Goal: Find specific page/section: Find specific page/section

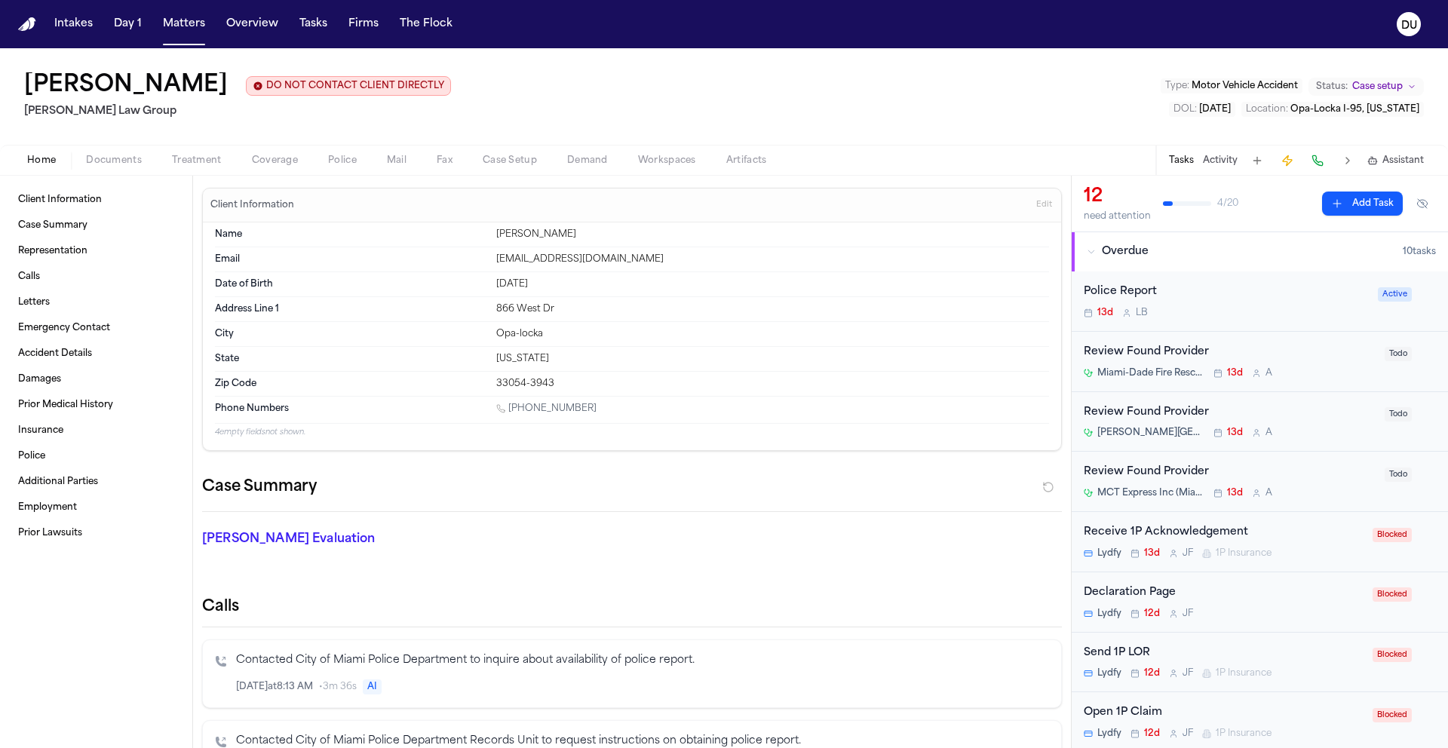
scroll to position [1040, 0]
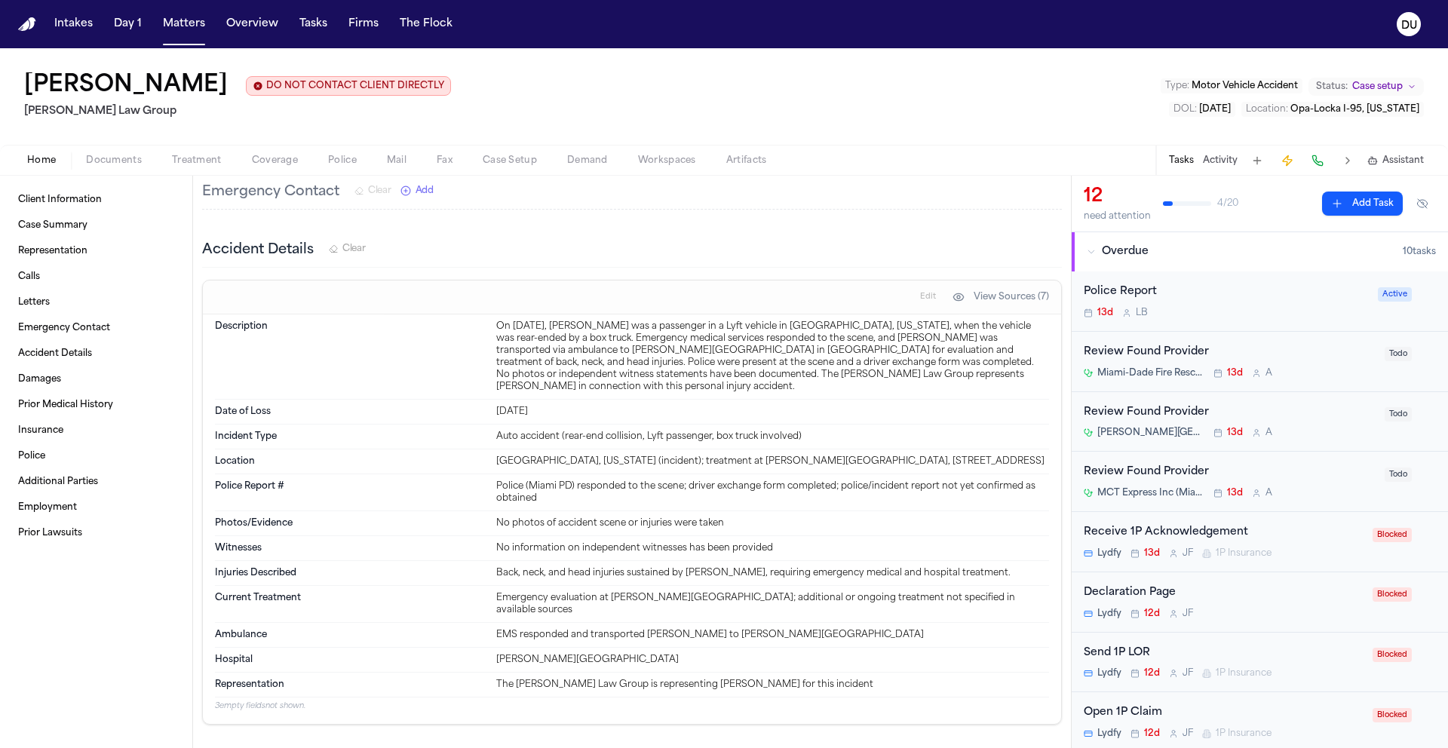
click at [30, 20] on img "Home" at bounding box center [27, 24] width 18 height 14
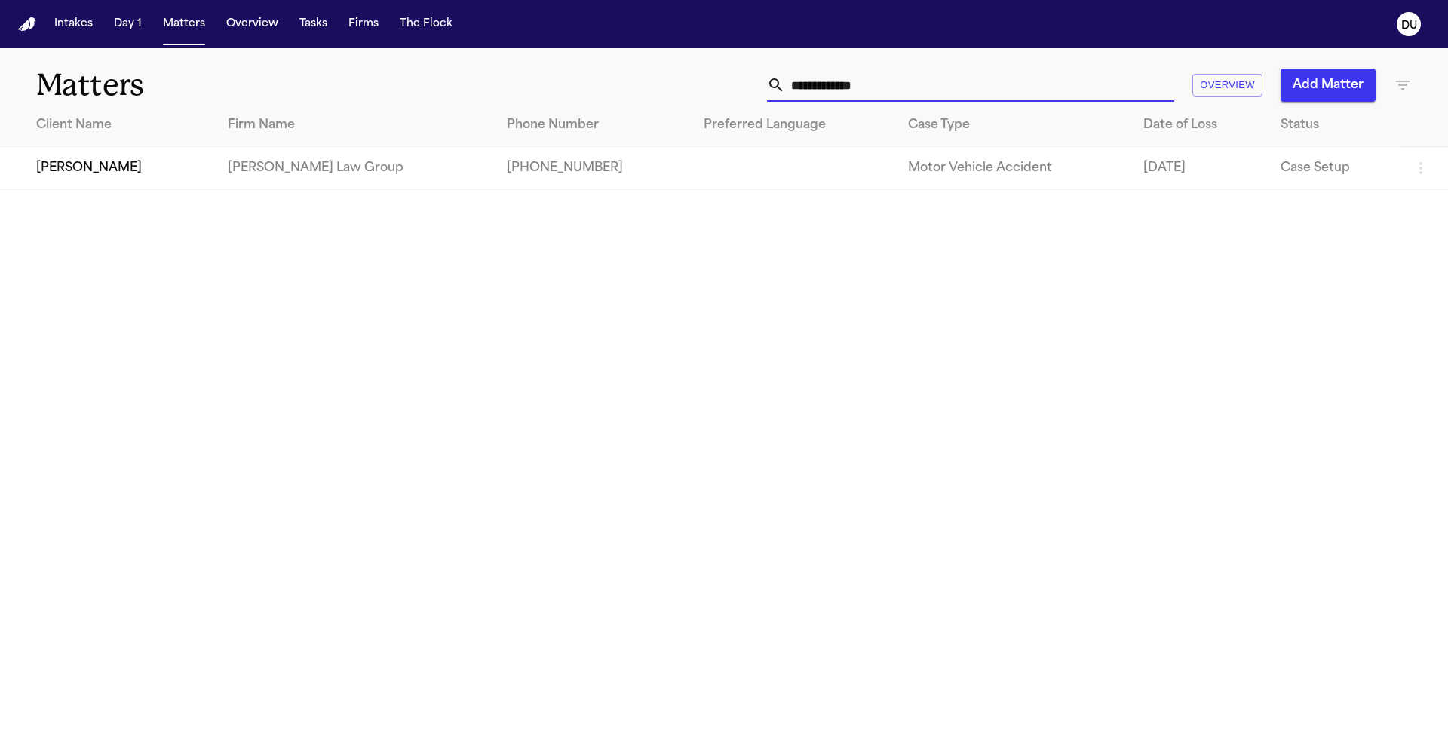
drag, startPoint x: 901, startPoint y: 81, endPoint x: 764, endPoint y: 80, distance: 137.2
click at [785, 83] on div "**********" at bounding box center [970, 85] width 407 height 33
type input "*********"
click at [430, 171] on td "[PERSON_NAME] Law Group" at bounding box center [356, 168] width 280 height 43
click at [544, 167] on td "[PHONE_NUMBER]" at bounding box center [593, 168] width 196 height 43
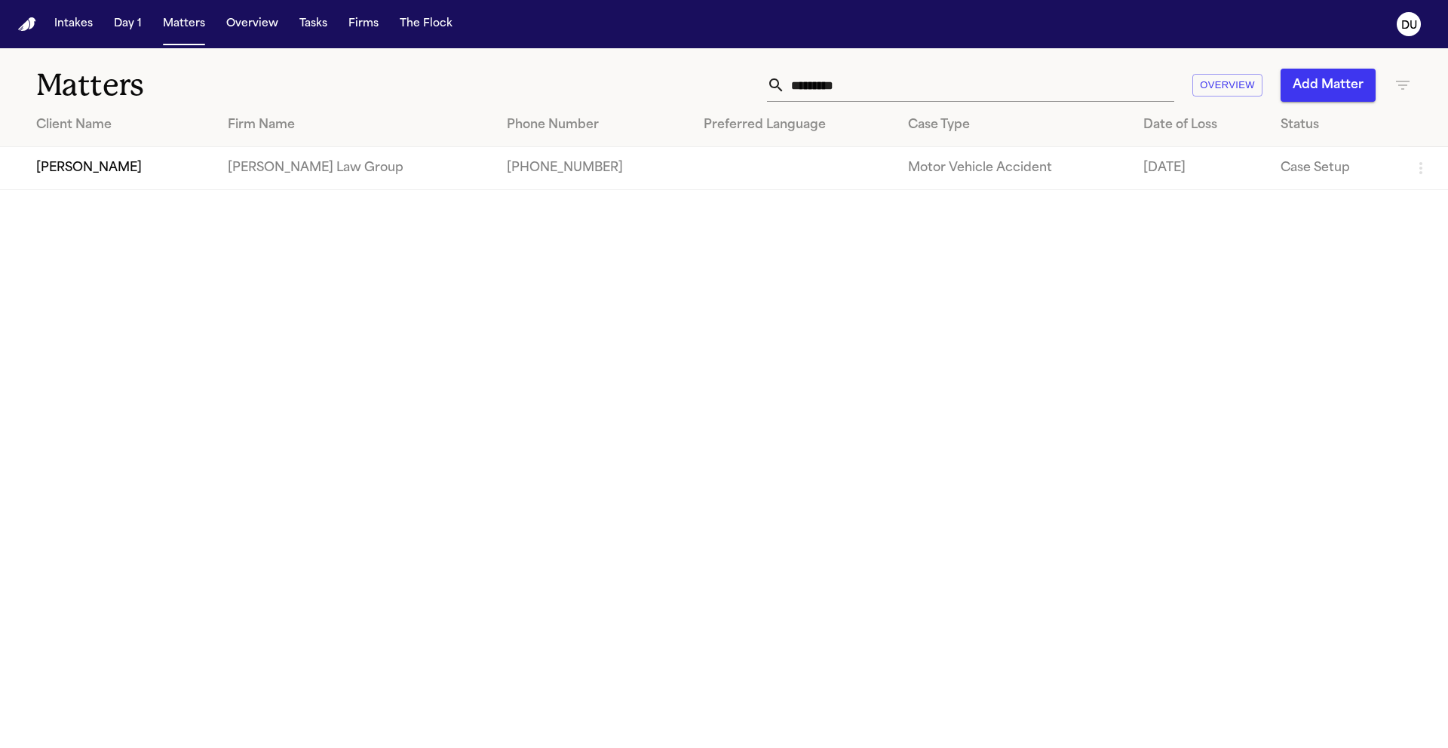
click at [544, 167] on td "[PHONE_NUMBER]" at bounding box center [593, 168] width 196 height 43
click at [167, 168] on td "[PERSON_NAME]" at bounding box center [108, 168] width 216 height 43
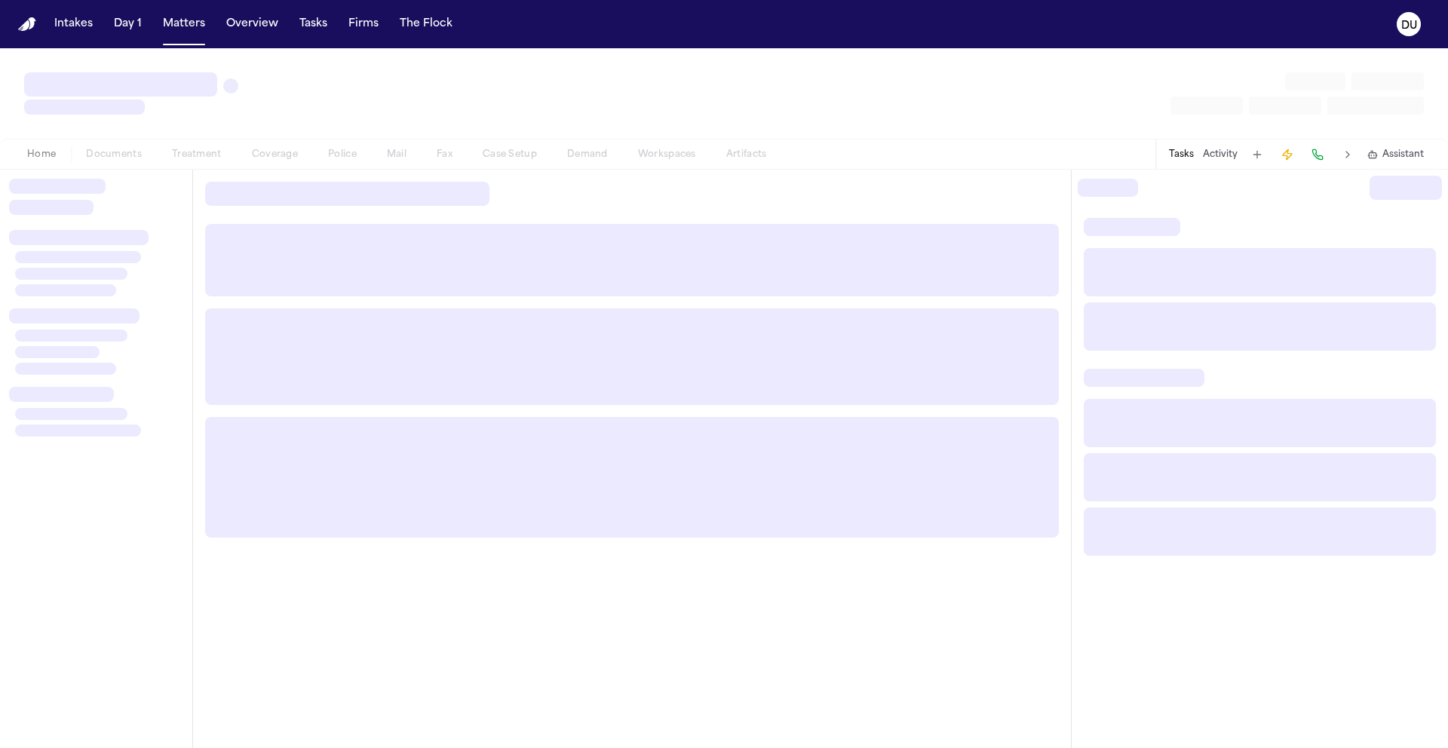
click at [167, 168] on div "Home Documents Treatment Coverage Police Mail Fax Case Setup Demand Workspaces …" at bounding box center [724, 154] width 1448 height 30
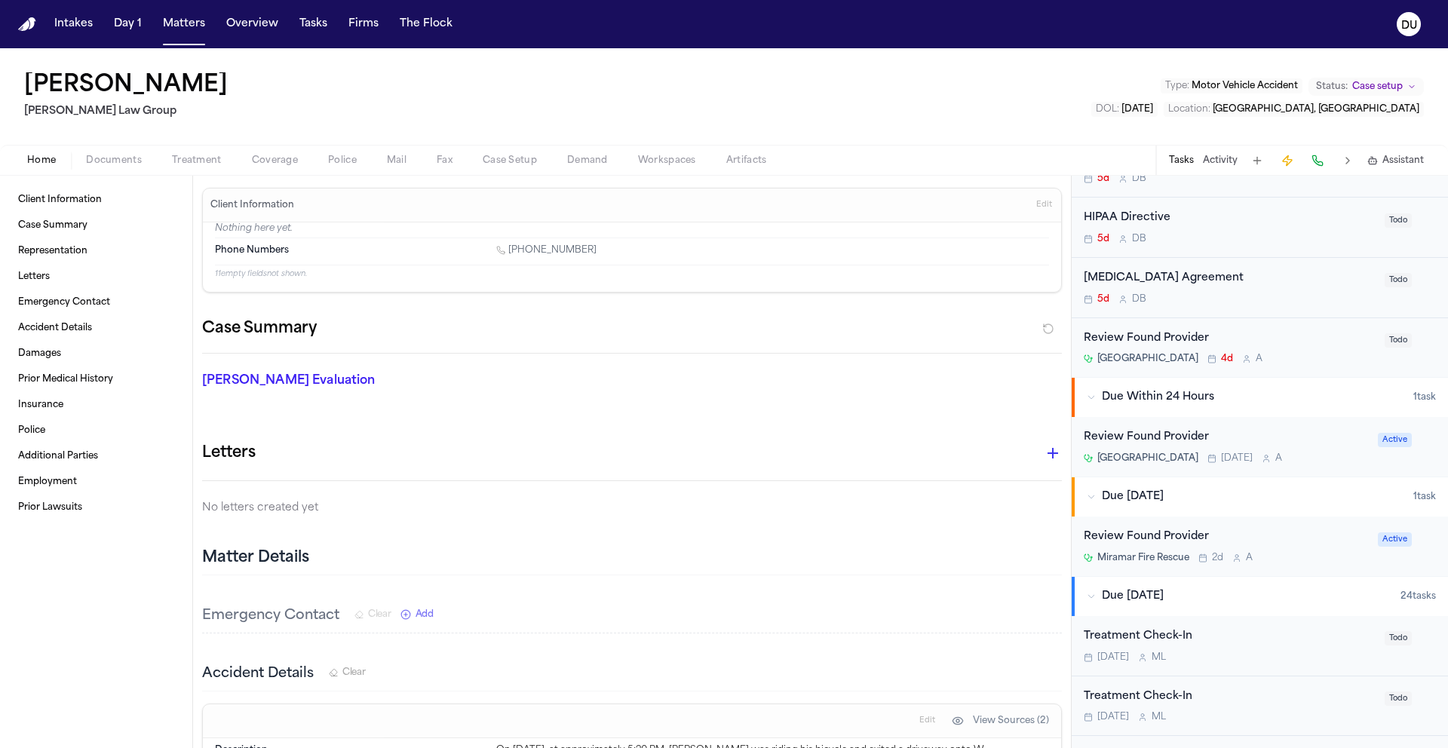
scroll to position [2889, 0]
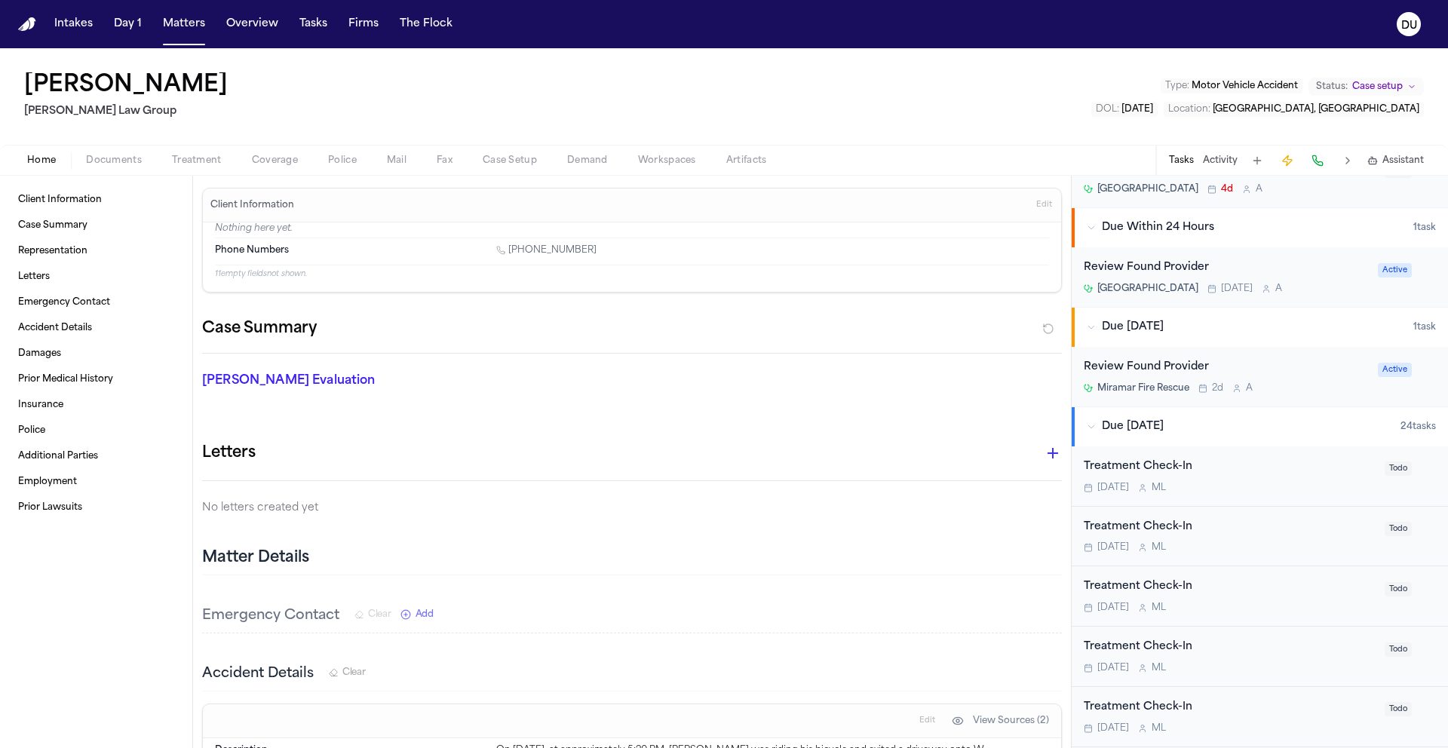
click at [1177, 270] on div "Review Found Provider" at bounding box center [1225, 267] width 285 height 17
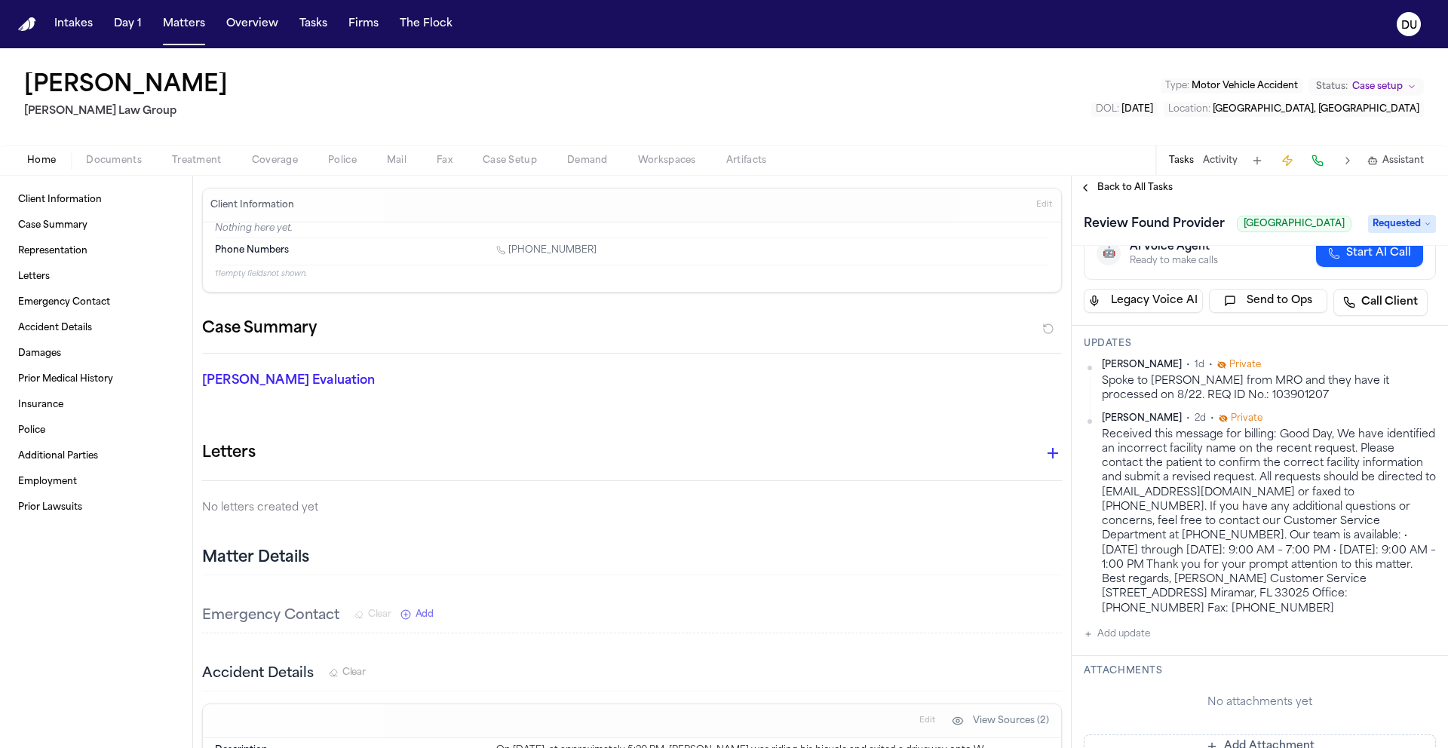
scroll to position [221, 0]
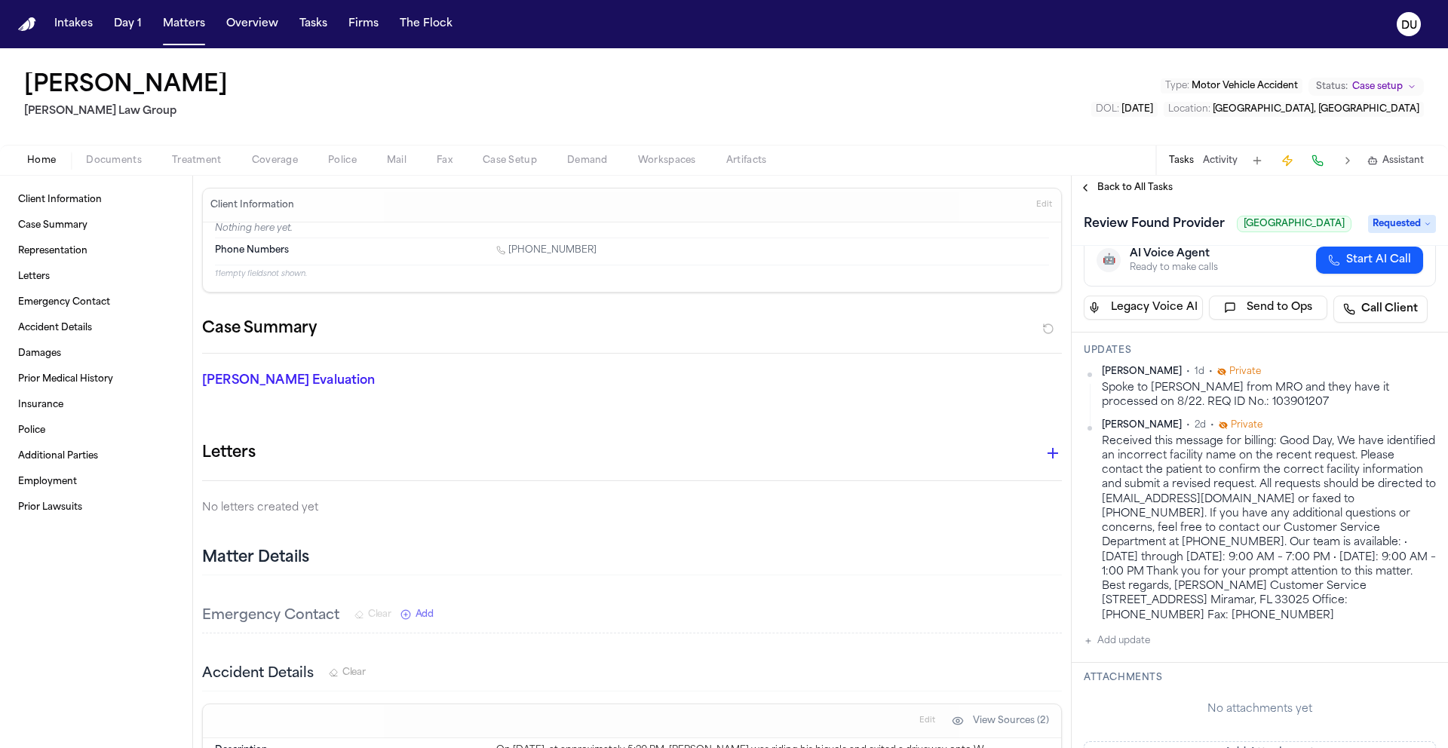
click at [1129, 193] on span "Back to All Tasks" at bounding box center [1134, 188] width 75 height 12
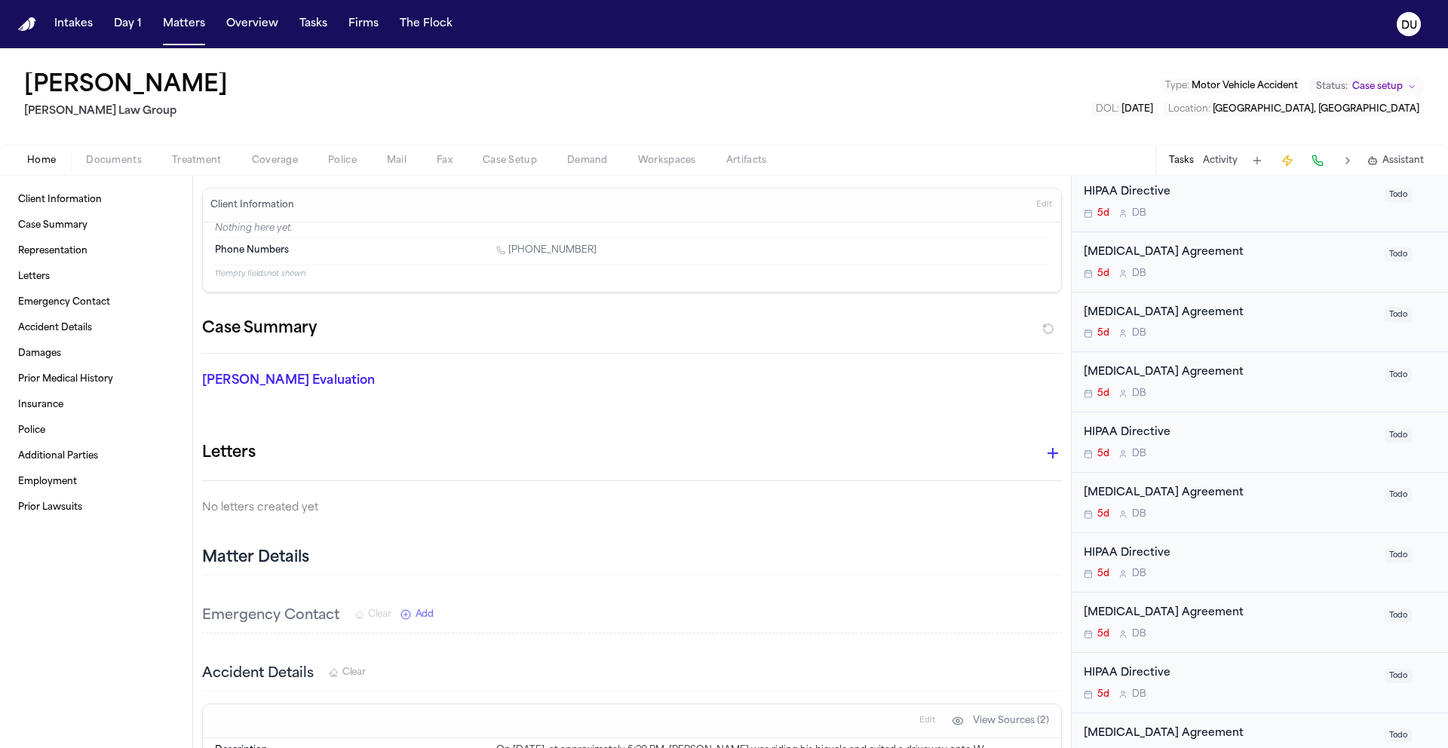
scroll to position [2772, 0]
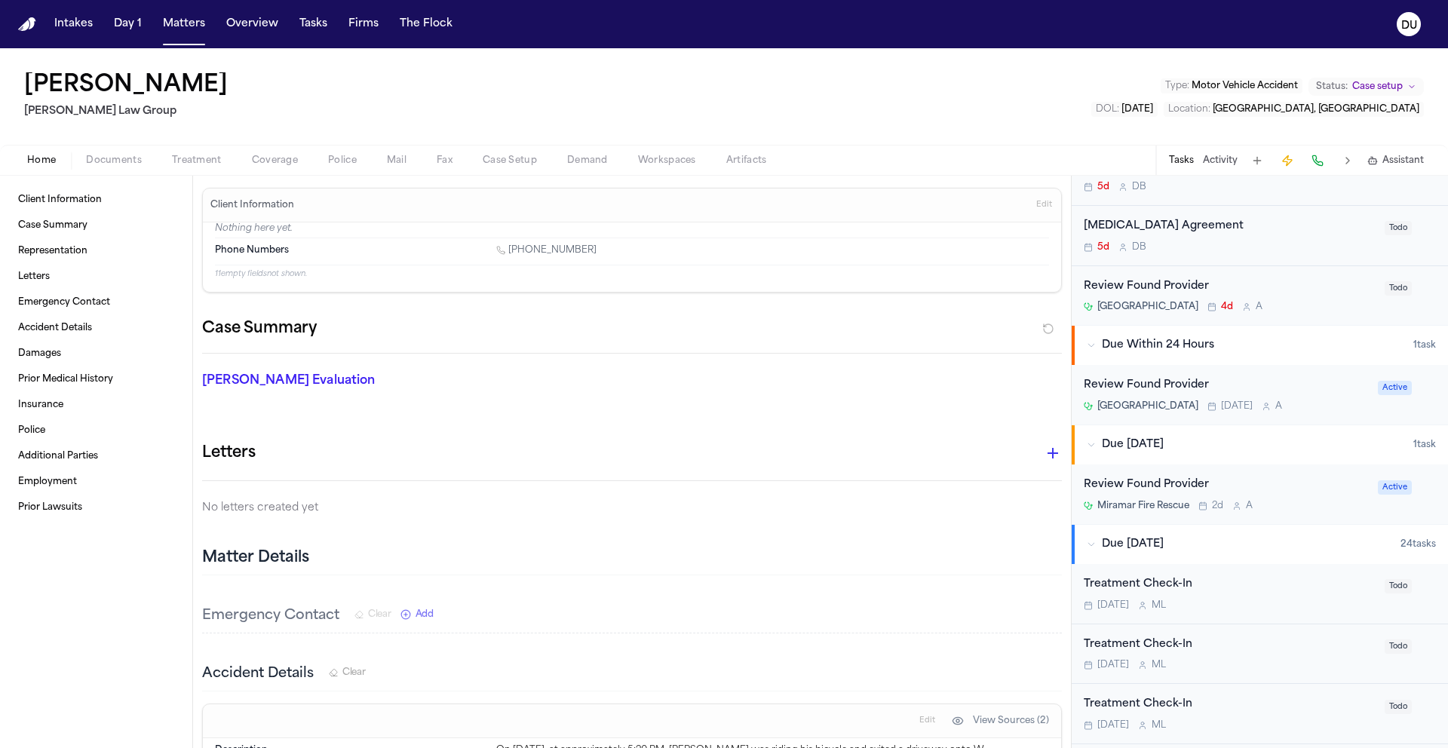
click at [1174, 283] on div "Review Found Provider" at bounding box center [1229, 286] width 292 height 17
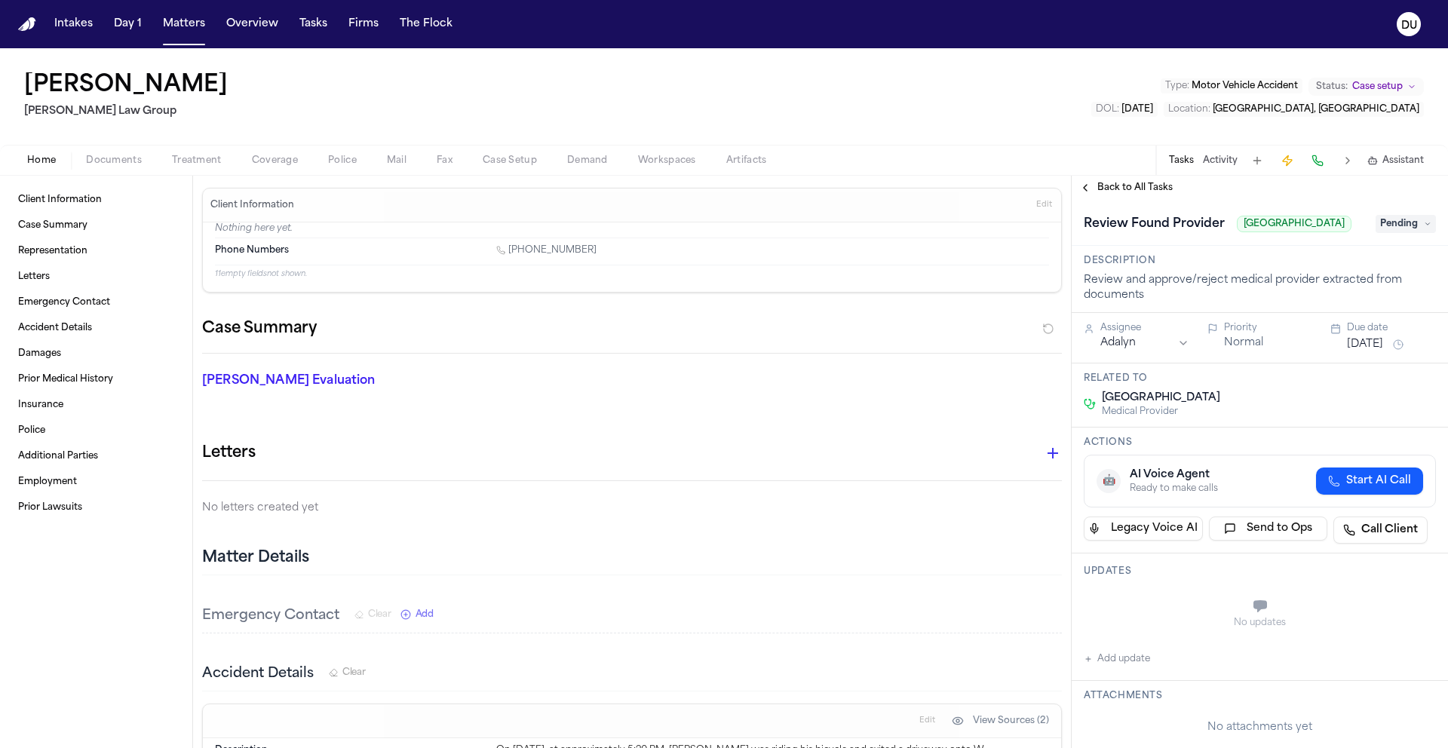
click at [1117, 187] on span "Back to All Tasks" at bounding box center [1134, 188] width 75 height 12
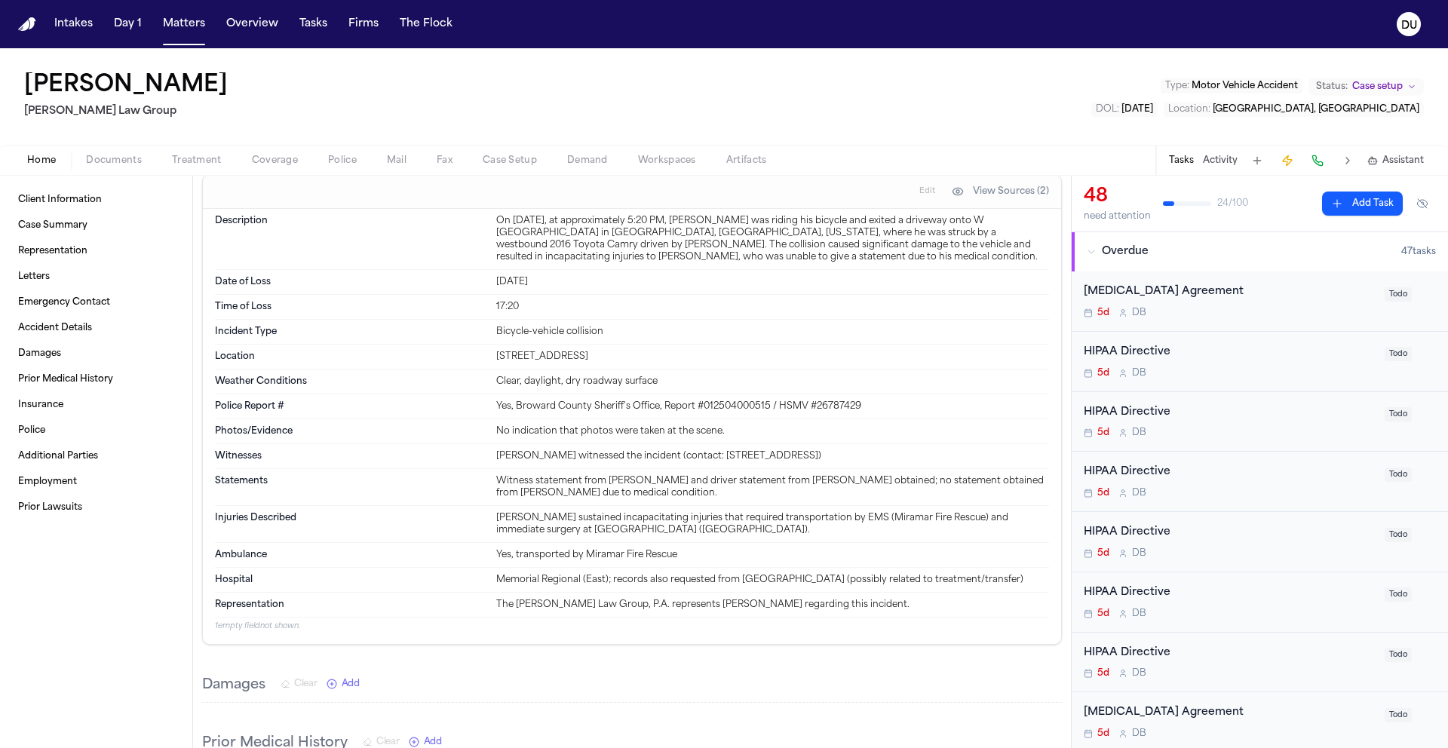
scroll to position [529, 0]
